Goal: Task Accomplishment & Management: Manage account settings

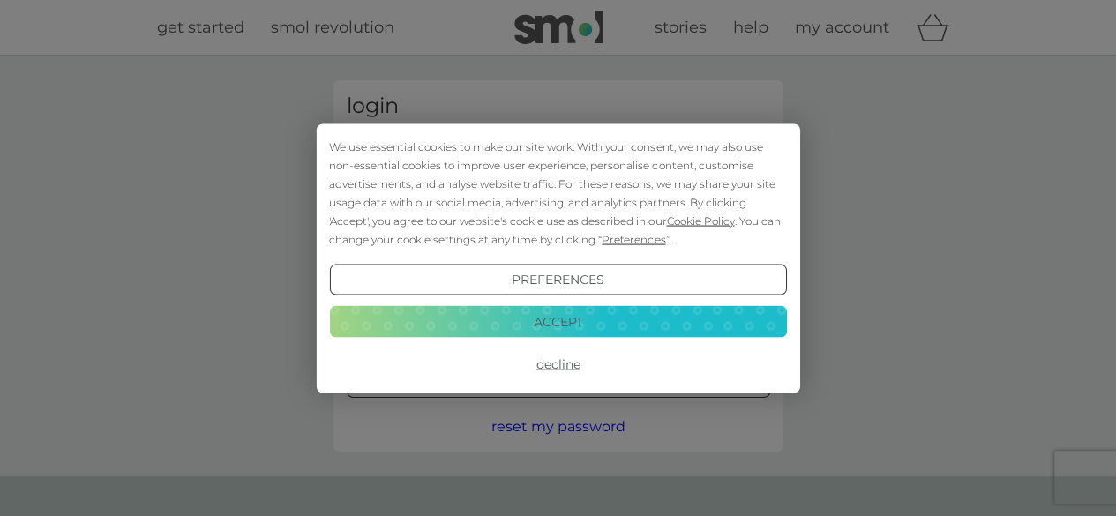
click at [547, 331] on button "Accept" at bounding box center [557, 322] width 457 height 32
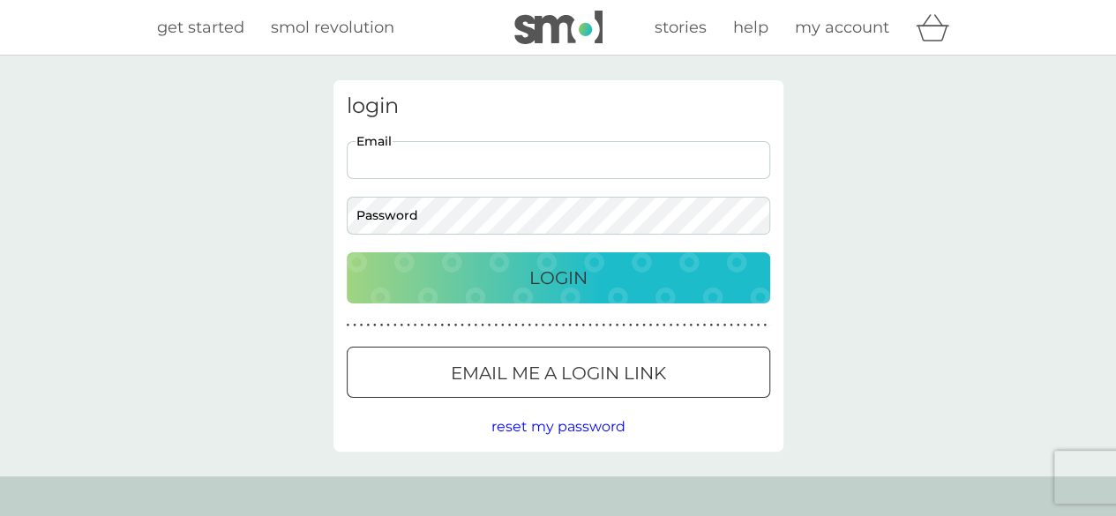
click at [436, 167] on input "Email" at bounding box center [559, 160] width 424 height 38
type input "mark@greenbottoms.co.uk"
click at [486, 364] on p "Email me a login link" at bounding box center [558, 373] width 215 height 28
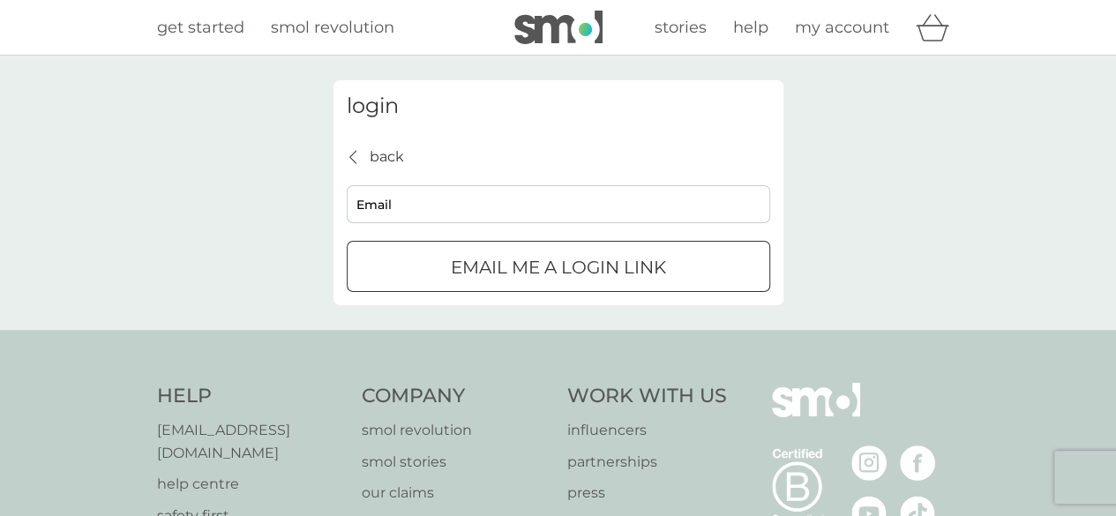
click at [446, 213] on input "Email" at bounding box center [559, 204] width 424 height 38
type input "mark@greenbottoms.co.uk"
click at [482, 268] on p "Email me a login link" at bounding box center [558, 267] width 215 height 28
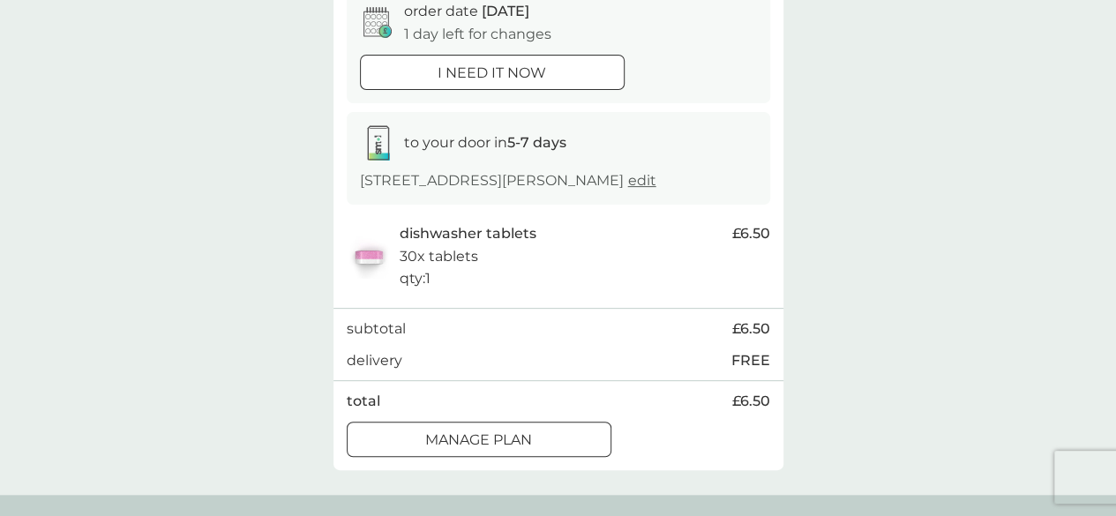
scroll to position [187, 0]
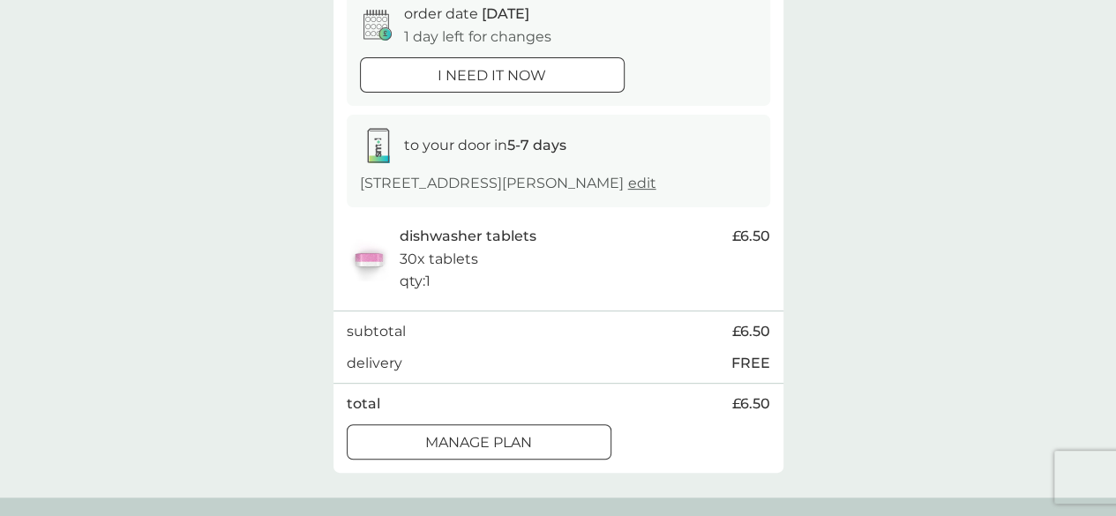
click at [498, 433] on div at bounding box center [479, 442] width 64 height 19
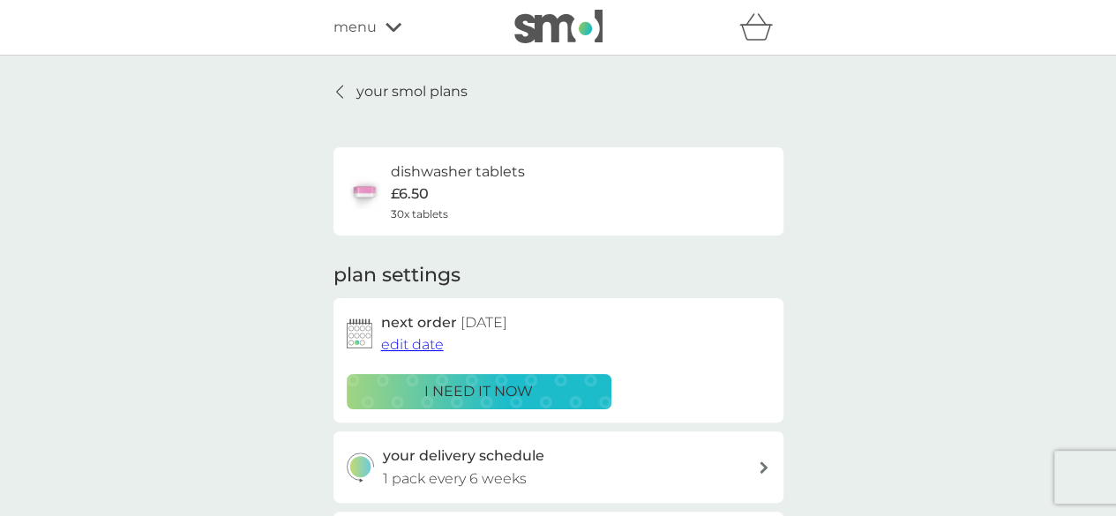
click at [401, 347] on span "edit date" at bounding box center [412, 344] width 63 height 17
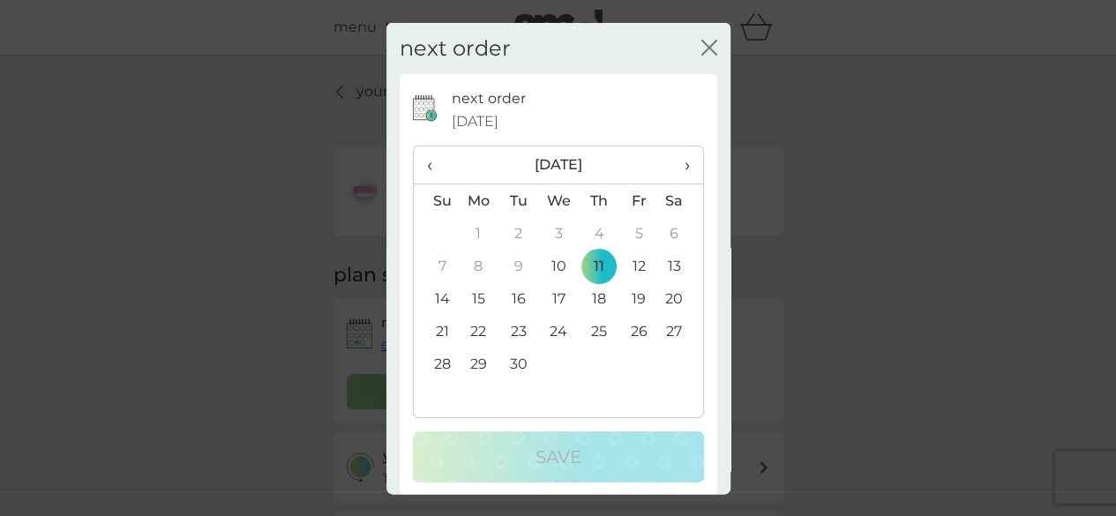
click at [587, 320] on td "25" at bounding box center [599, 331] width 40 height 33
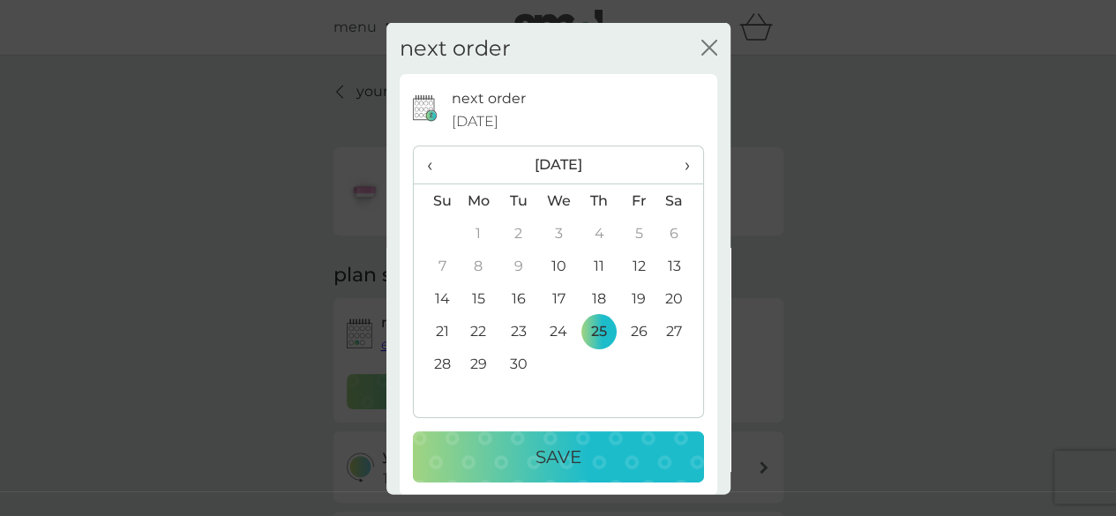
click at [536, 460] on p "Save" at bounding box center [559, 457] width 46 height 28
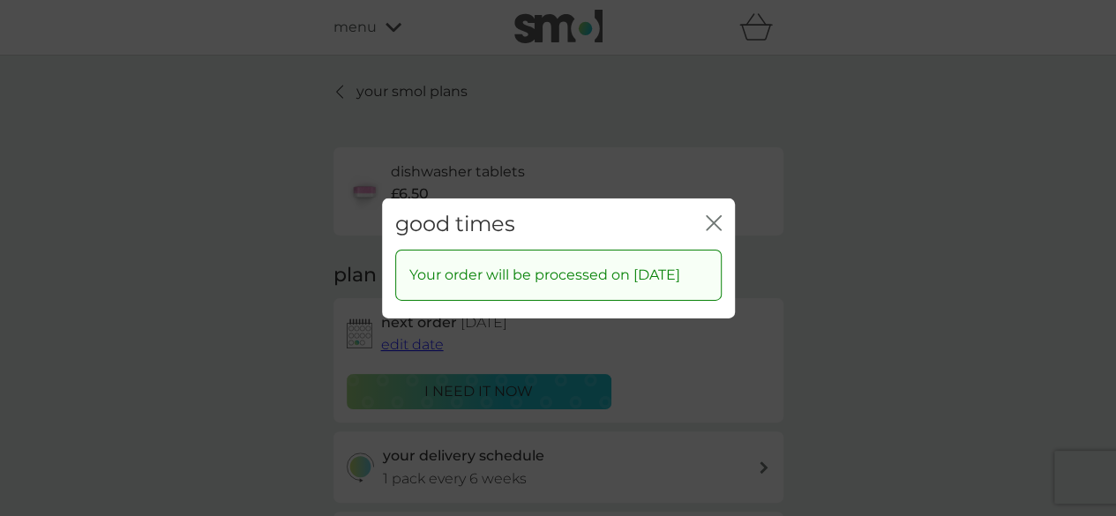
click at [713, 214] on icon "close" at bounding box center [714, 222] width 16 height 16
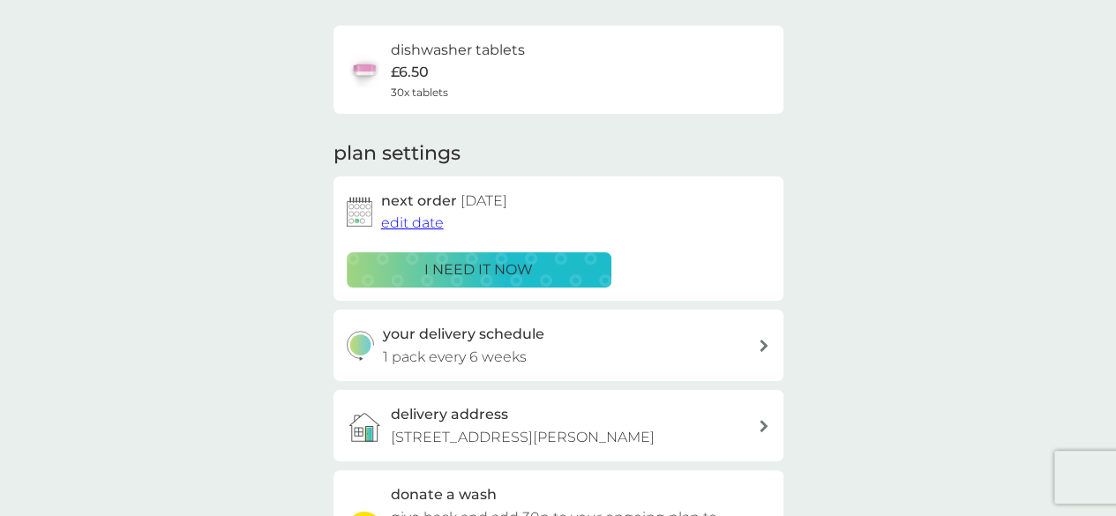
scroll to position [136, 0]
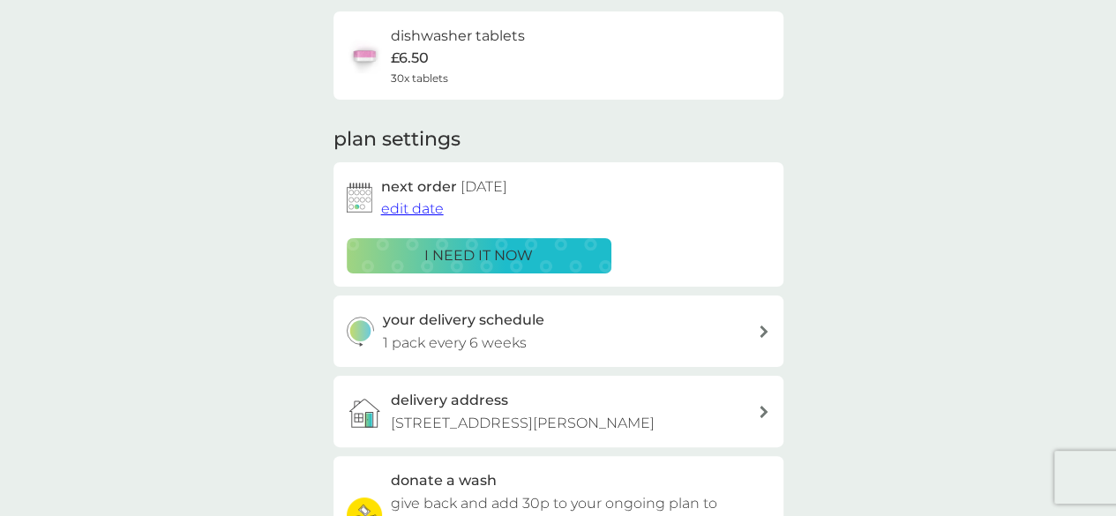
click at [547, 329] on div "your delivery schedule 1 pack every 6 weeks" at bounding box center [570, 331] width 375 height 45
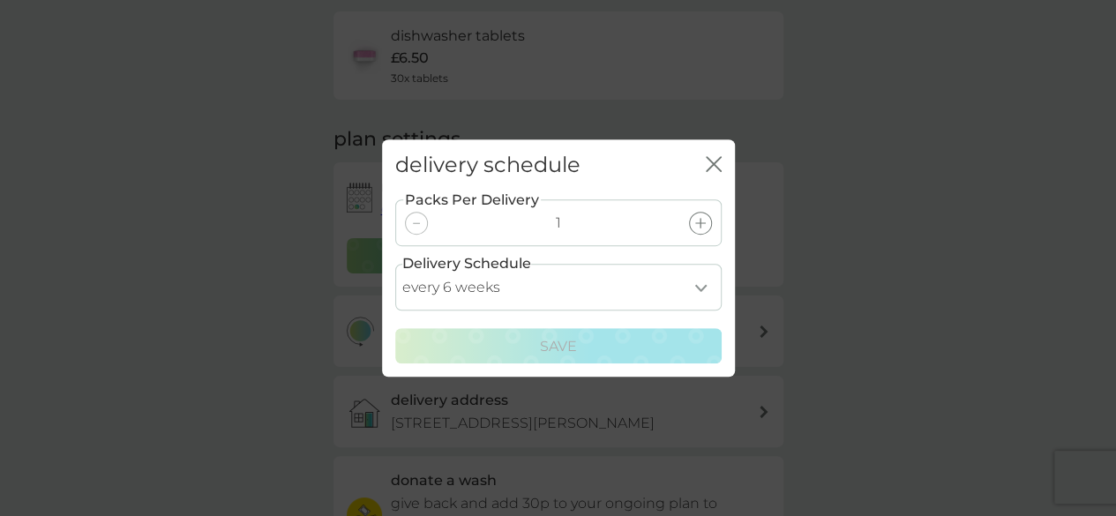
click at [599, 291] on select "every 1 week every 2 weeks every 3 weeks every 4 weeks every 5 weeks every 6 we…" at bounding box center [558, 287] width 326 height 47
select select "56"
click at [395, 264] on select "every 1 week every 2 weeks every 3 weeks every 4 weeks every 5 weeks every 6 we…" at bounding box center [558, 287] width 326 height 47
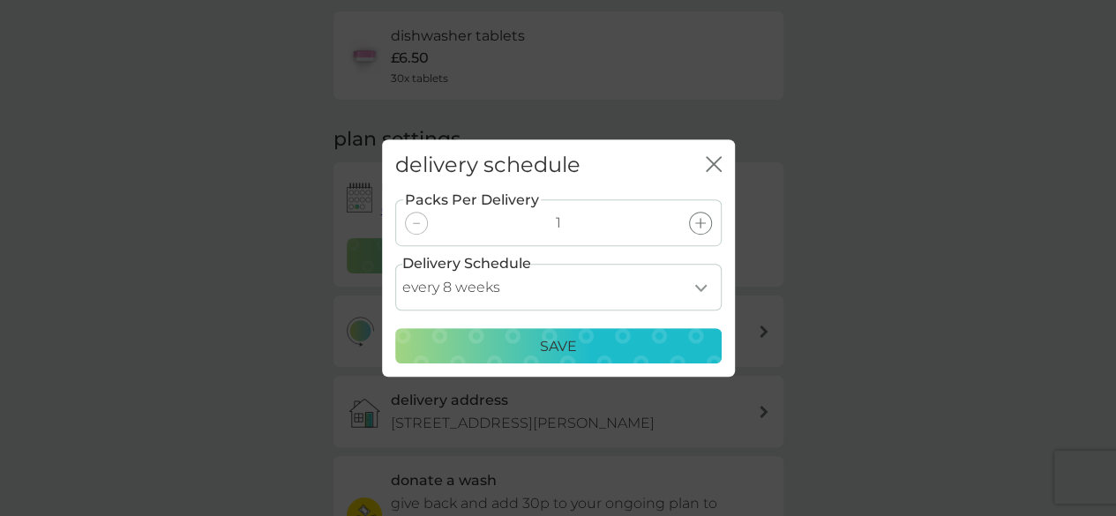
click at [554, 345] on p "Save" at bounding box center [558, 346] width 37 height 23
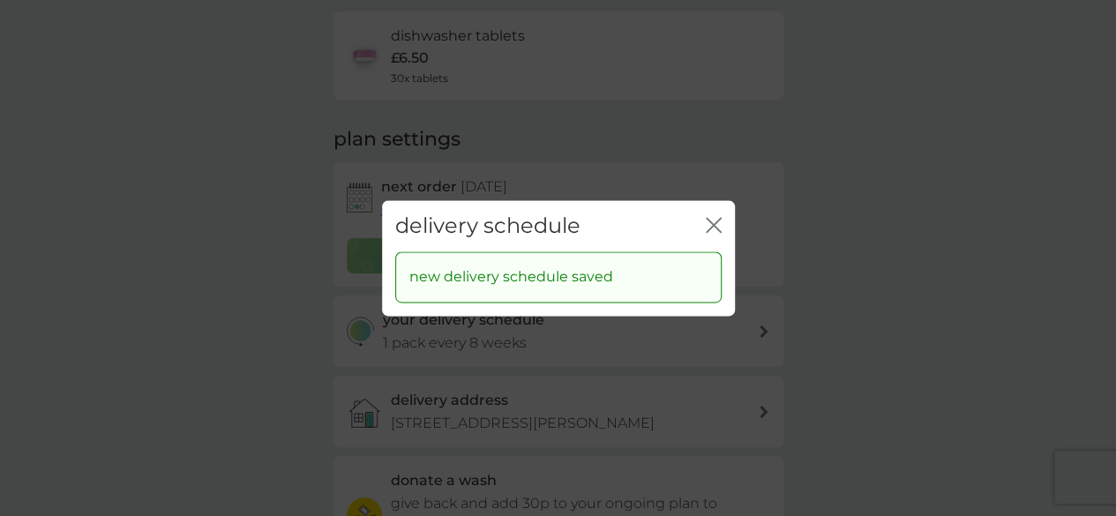
click at [716, 229] on icon "close" at bounding box center [717, 225] width 7 height 14
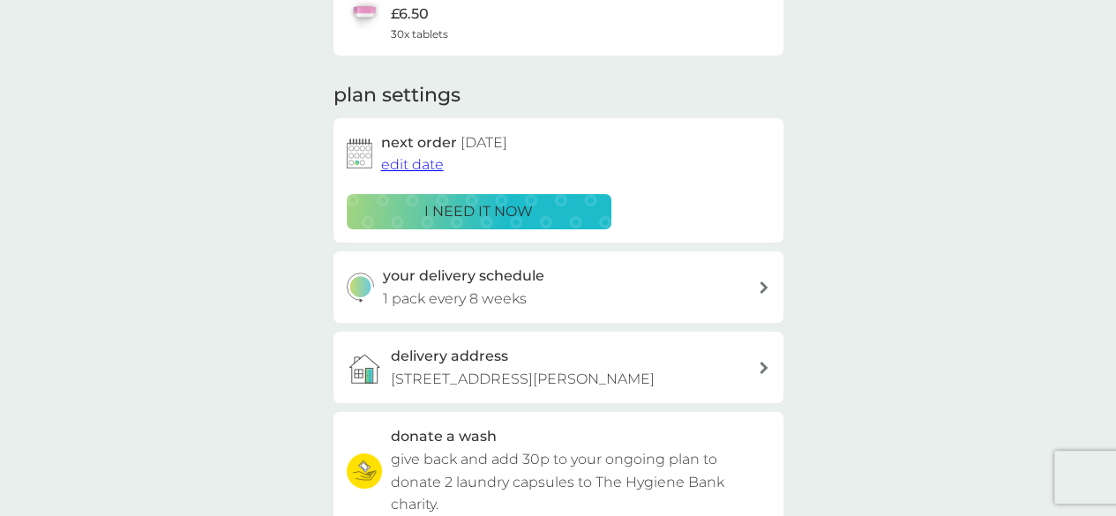
scroll to position [191, 0]
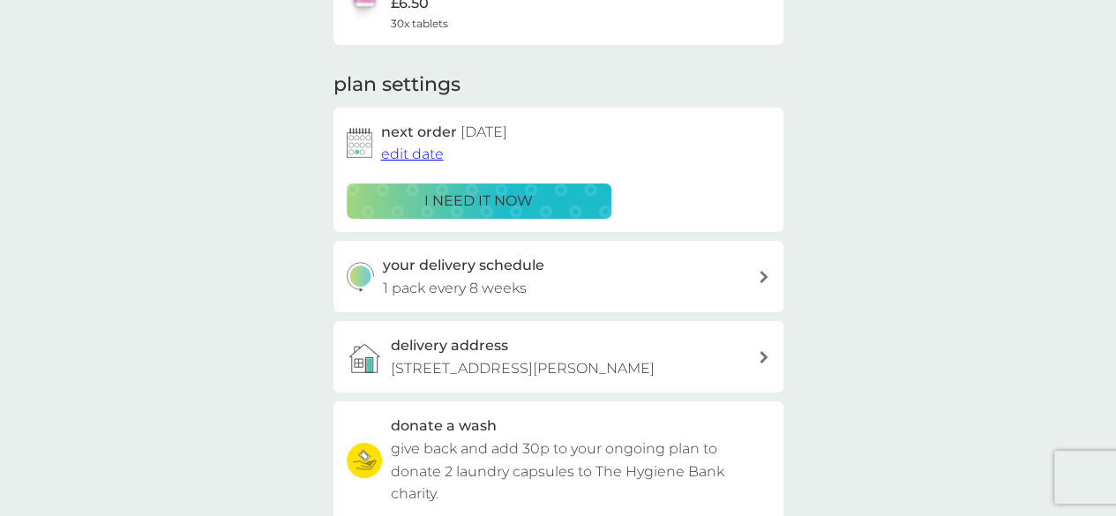
click at [429, 157] on span "edit date" at bounding box center [412, 154] width 63 height 17
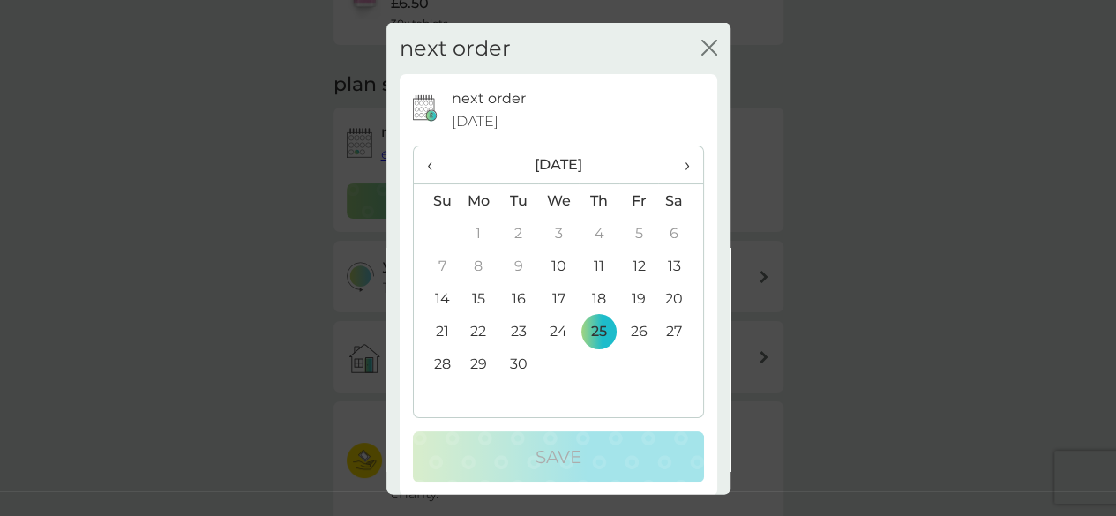
click at [671, 168] on span "›" at bounding box center [680, 164] width 18 height 37
click at [591, 267] on td "9" at bounding box center [599, 266] width 40 height 33
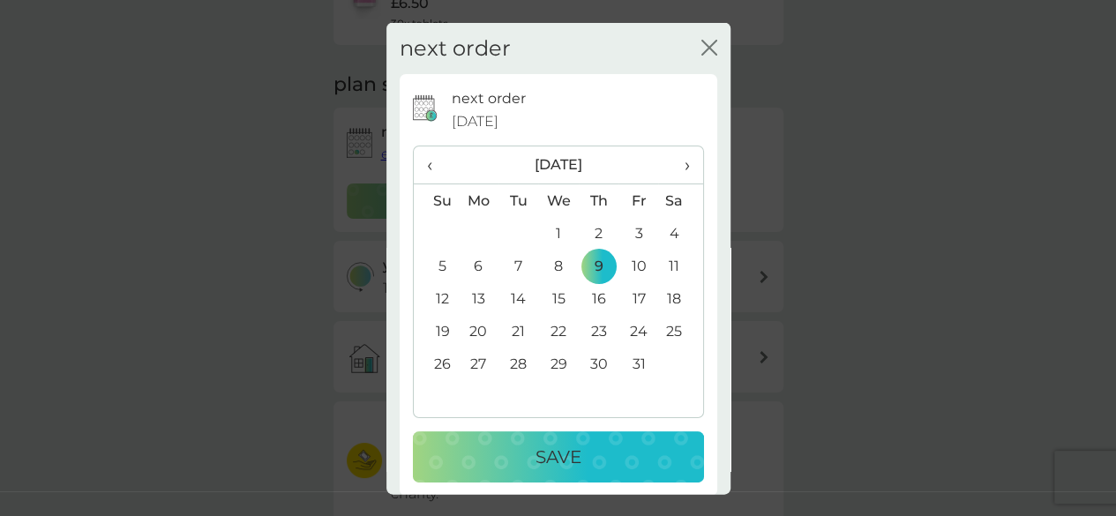
click at [550, 452] on p "Save" at bounding box center [559, 457] width 46 height 28
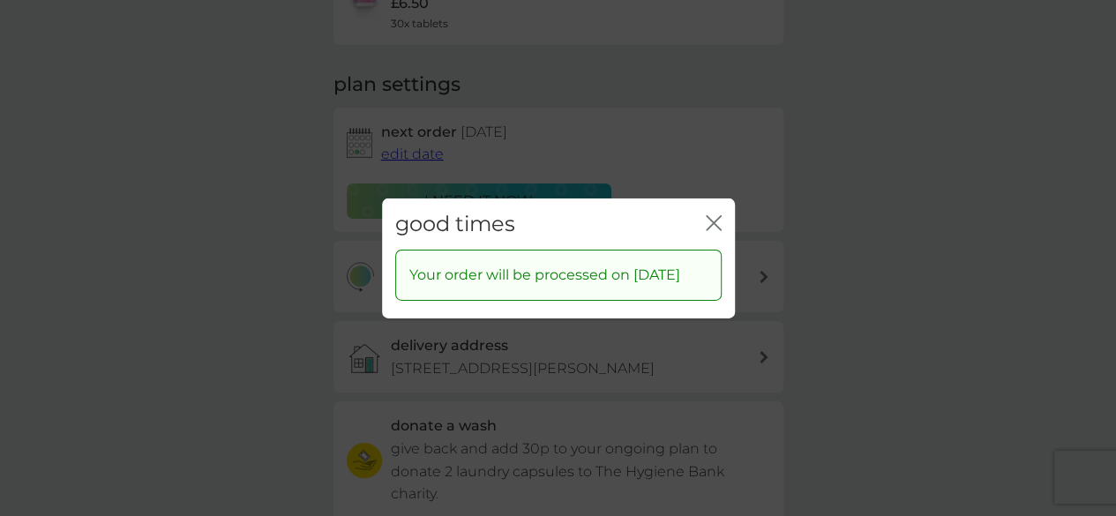
click at [713, 214] on icon "close" at bounding box center [714, 222] width 16 height 16
